Goal: Information Seeking & Learning: Learn about a topic

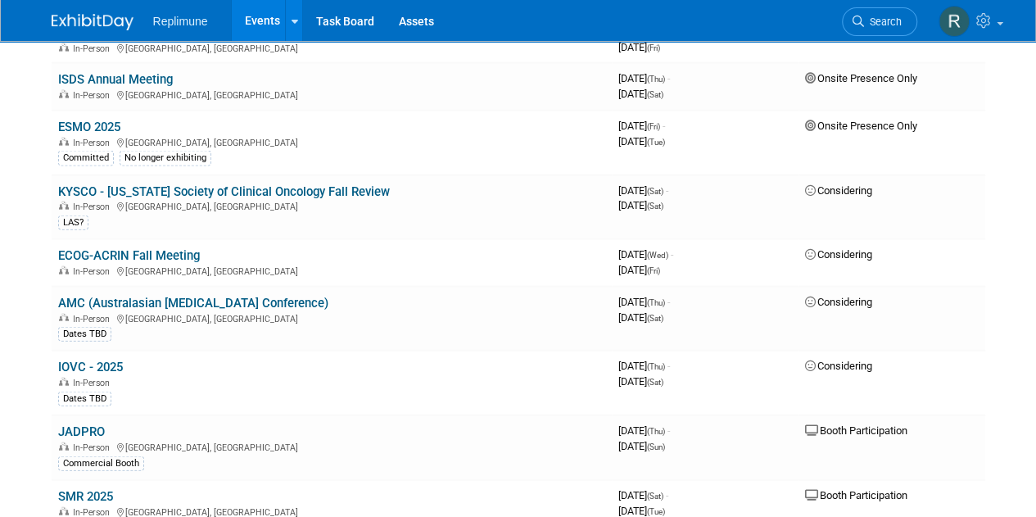
scroll to position [1741, 0]
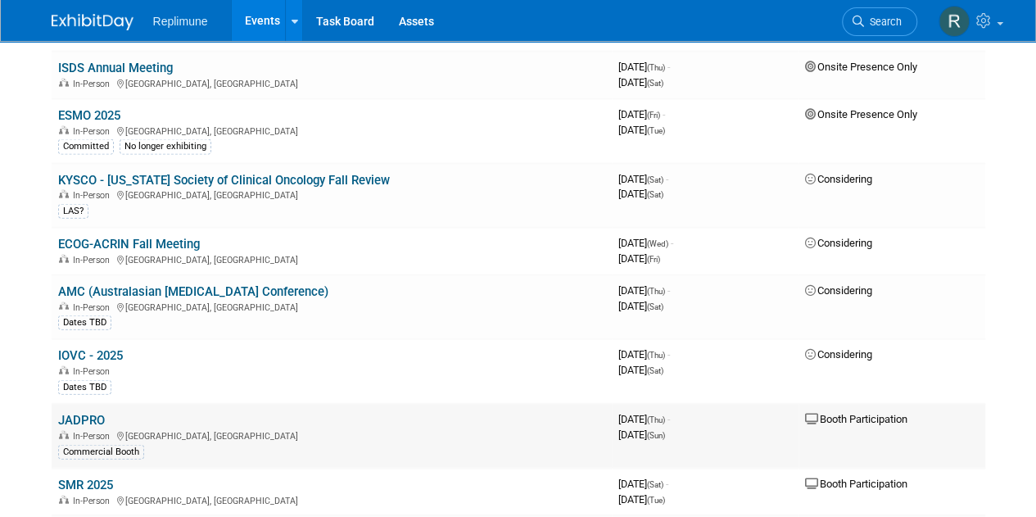
click at [87, 413] on link "JADPRO" at bounding box center [81, 420] width 47 height 15
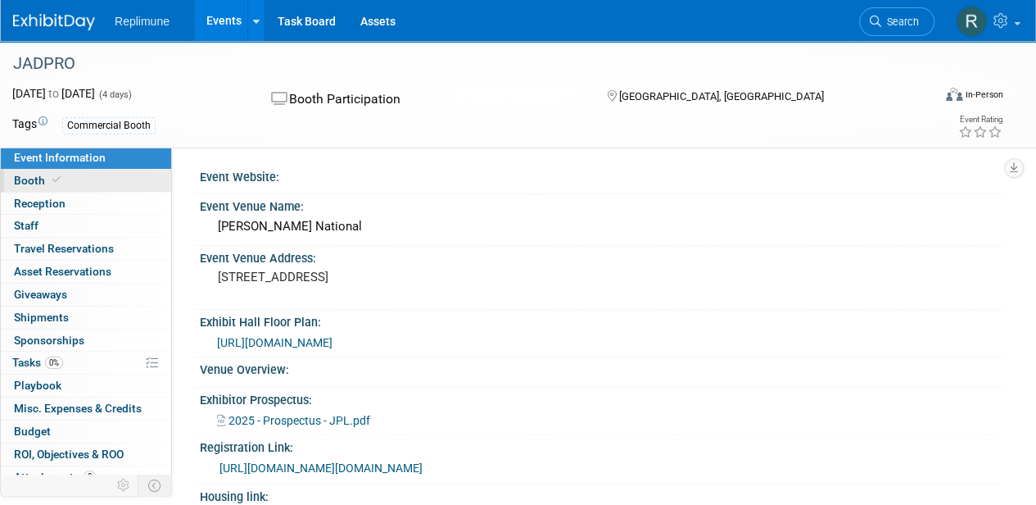
click at [46, 183] on span "Booth" at bounding box center [39, 180] width 50 height 13
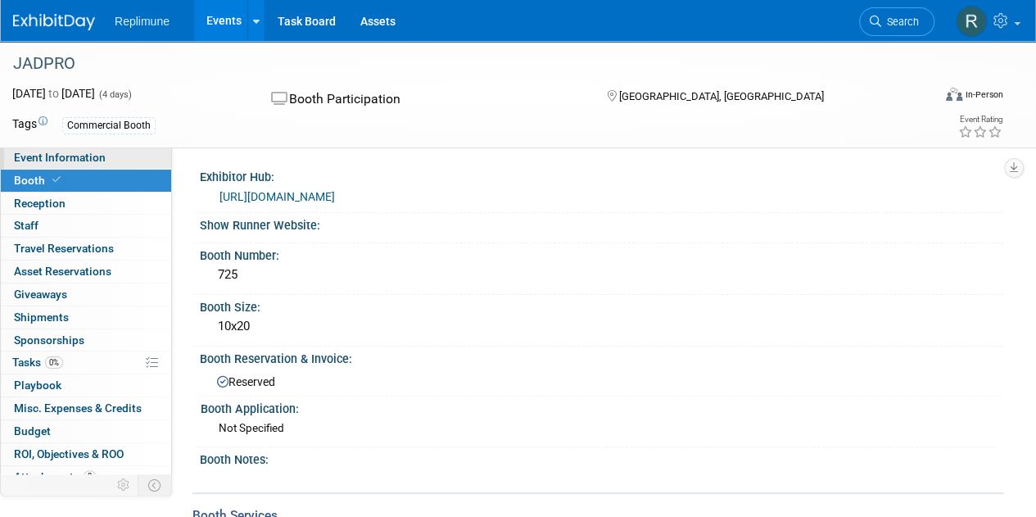
click at [75, 152] on span "Event Information" at bounding box center [60, 157] width 92 height 13
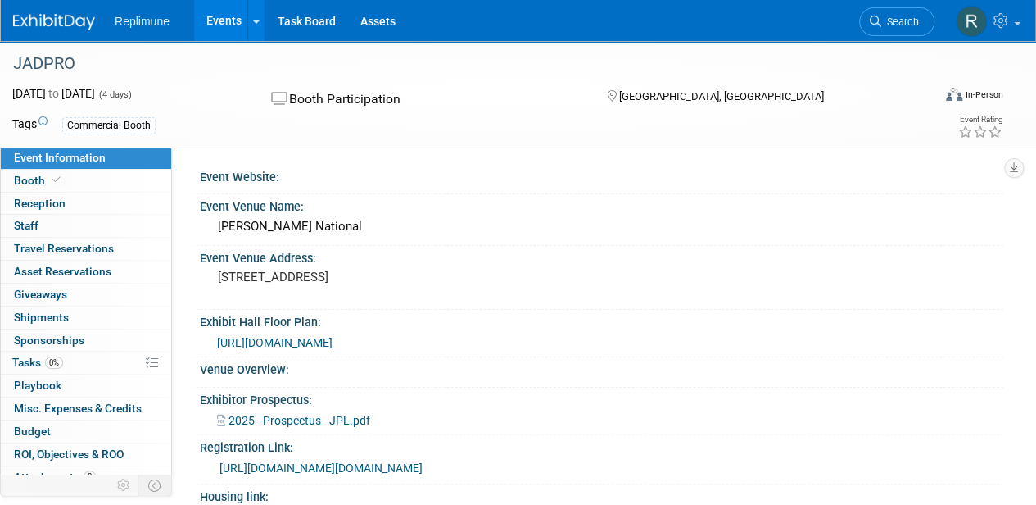
click at [265, 422] on span "2025 - Prospectus - JPL.pdf" at bounding box center [300, 420] width 142 height 13
click at [333, 345] on span "https://jadprolive2025.eventscribe.net/exhibitors/floorplan/floorplan.asp" at bounding box center [274, 342] width 115 height 13
